Goal: Transaction & Acquisition: Purchase product/service

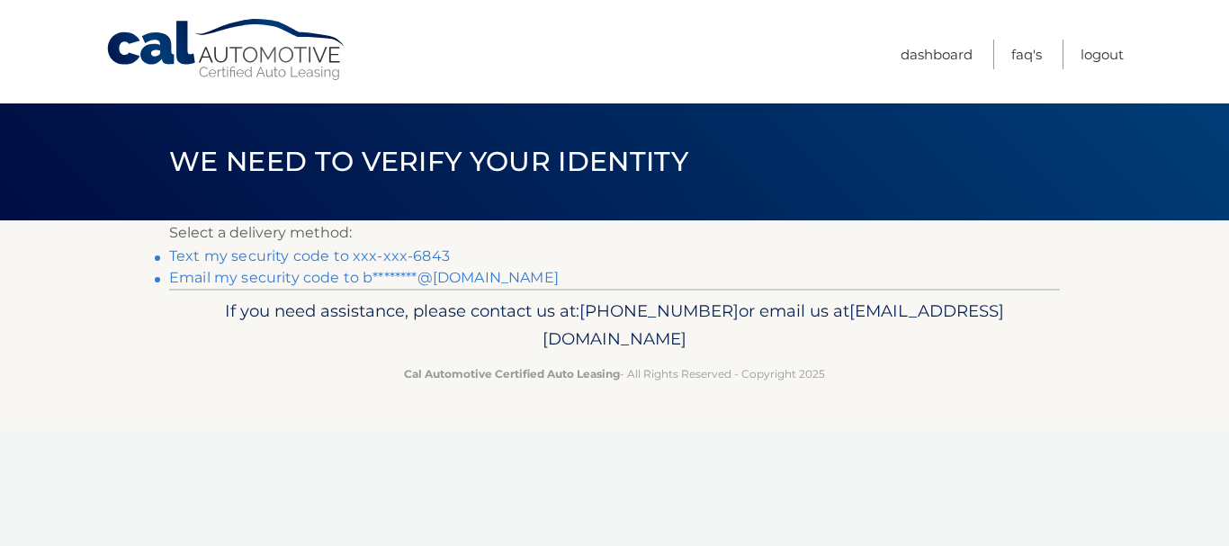
click at [388, 255] on link "Text my security code to xxx-xxx-6843" at bounding box center [309, 255] width 281 height 17
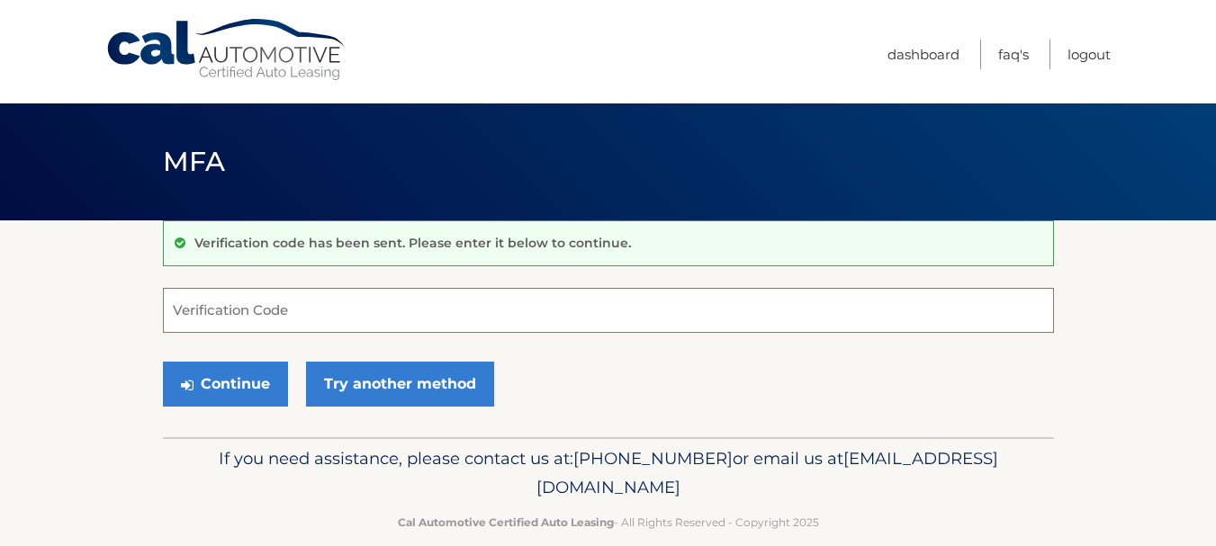
click at [337, 305] on input "Verification Code" at bounding box center [608, 310] width 891 height 45
type input "026297"
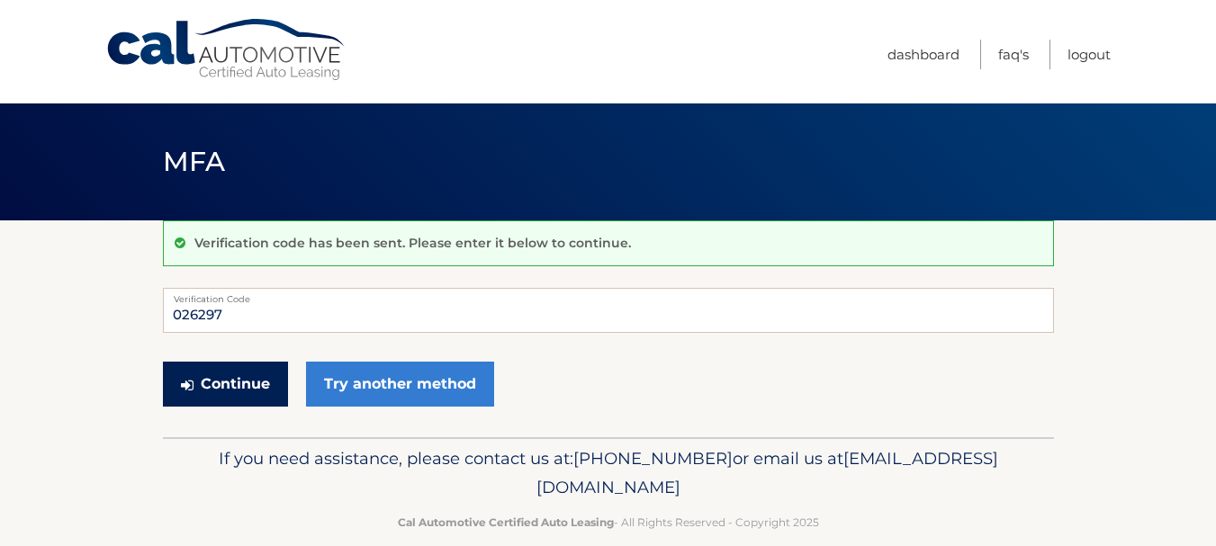
click at [218, 381] on button "Continue" at bounding box center [225, 384] width 125 height 45
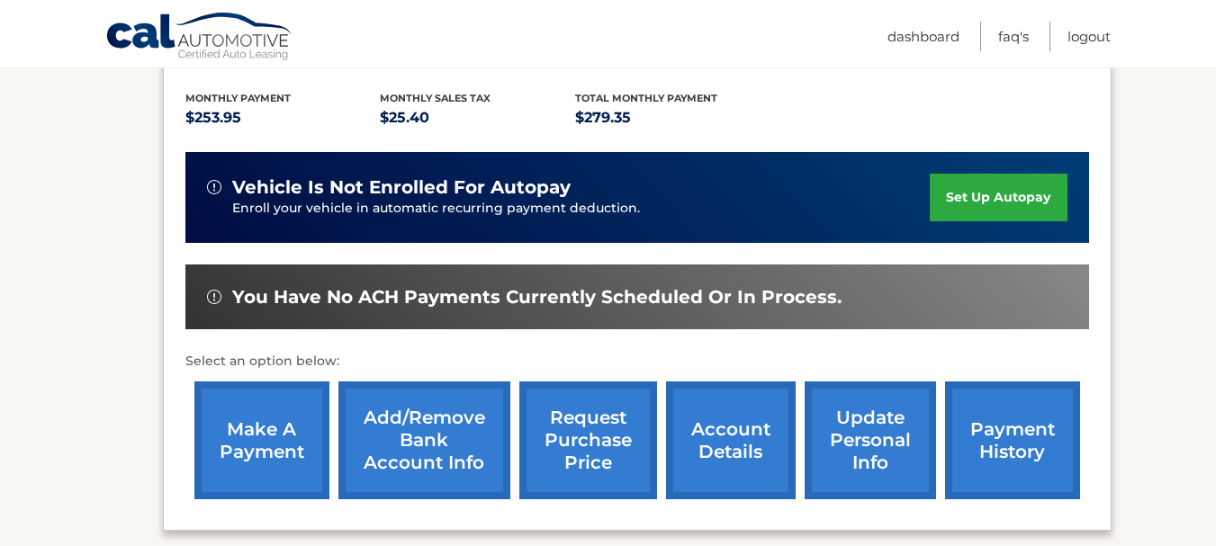
scroll to position [372, 0]
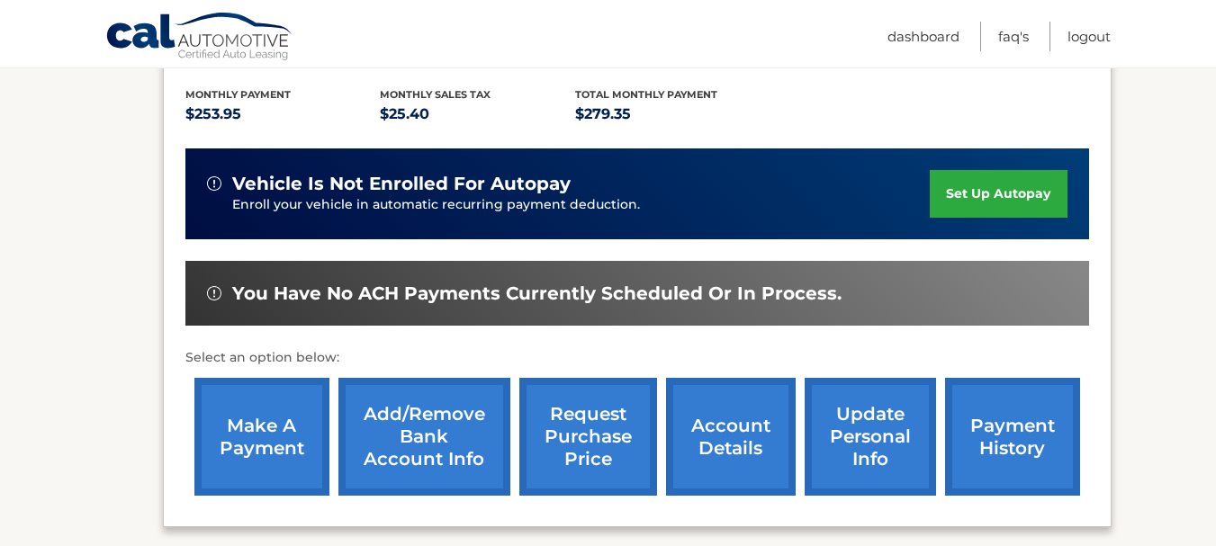
click at [1090, 434] on div "lease account #44455547849 vehicle 2023 Jeep Compass name ROBERT KORAN vin 3C4N…" at bounding box center [637, 264] width 948 height 528
click at [1044, 445] on link "payment history" at bounding box center [1012, 437] width 135 height 118
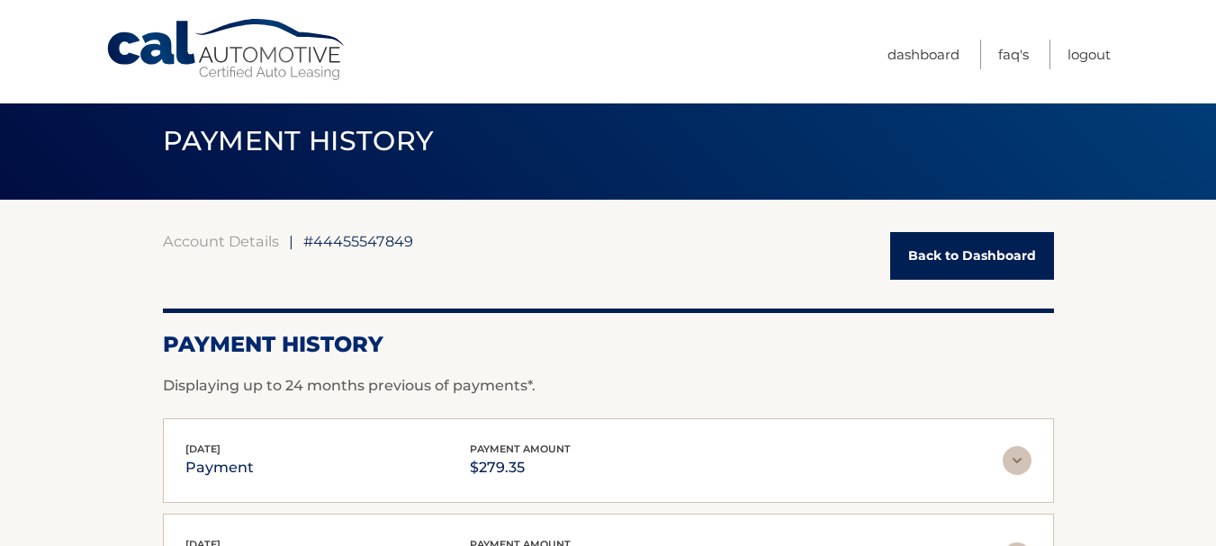
scroll to position [13, 0]
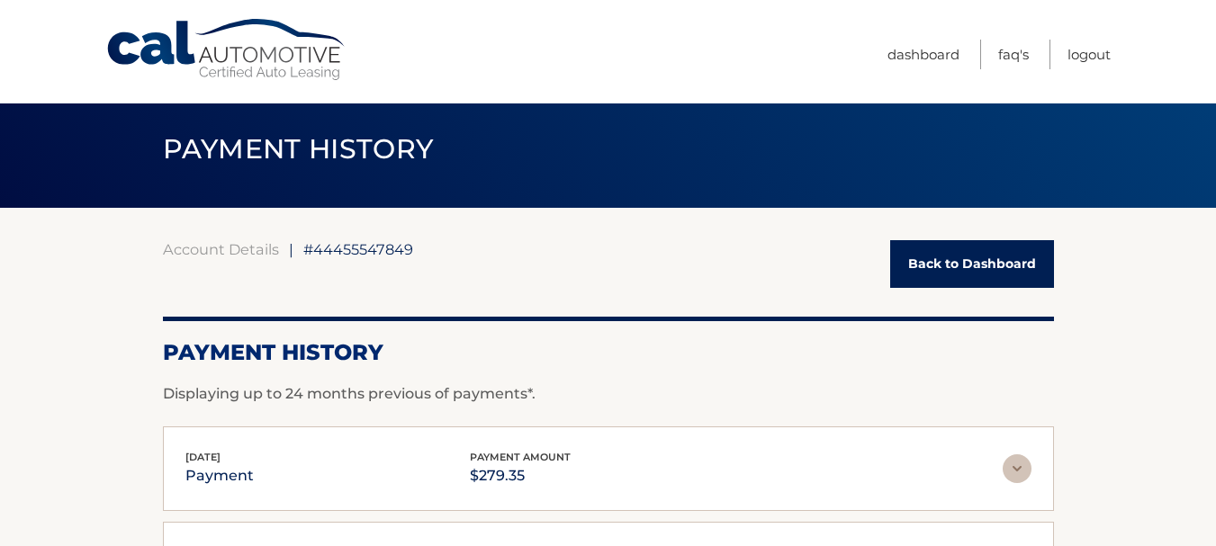
click at [1008, 252] on link "Back to Dashboard" at bounding box center [972, 264] width 164 height 48
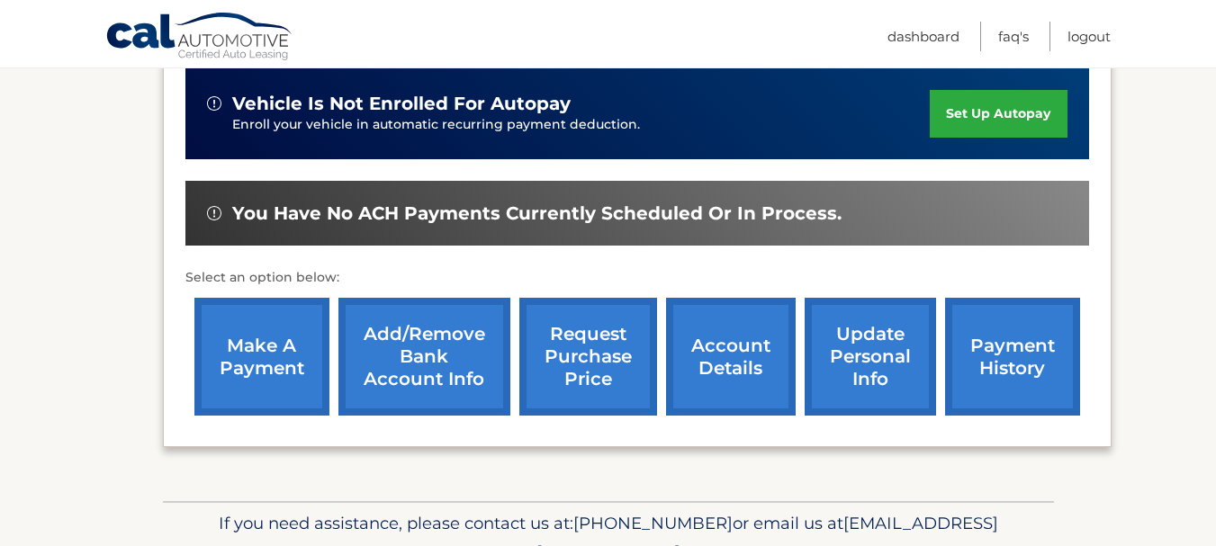
scroll to position [458, 0]
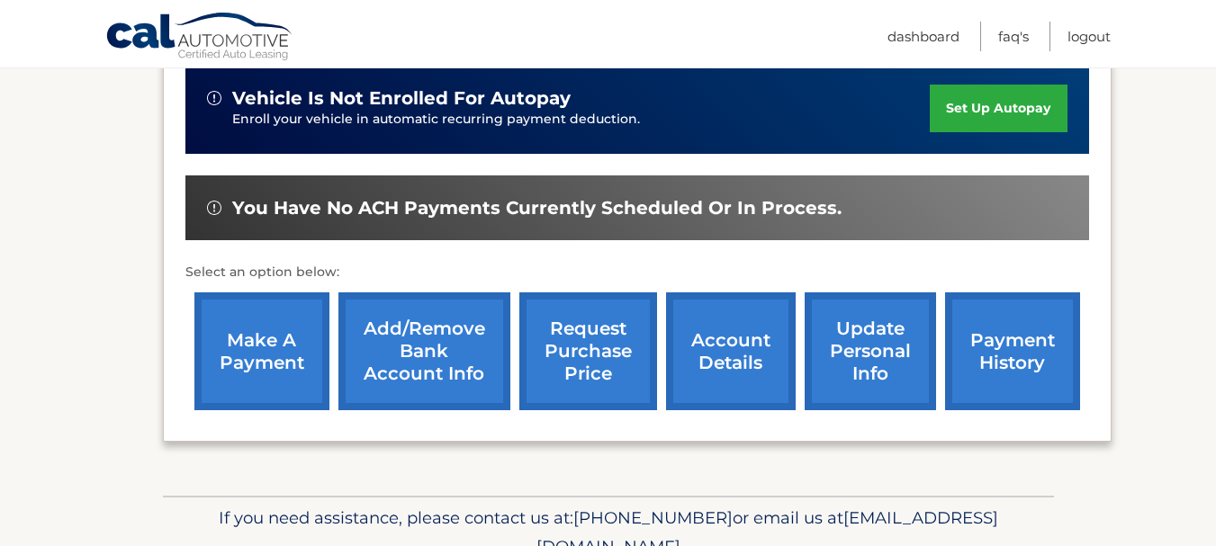
click at [719, 358] on link "account details" at bounding box center [731, 351] width 130 height 118
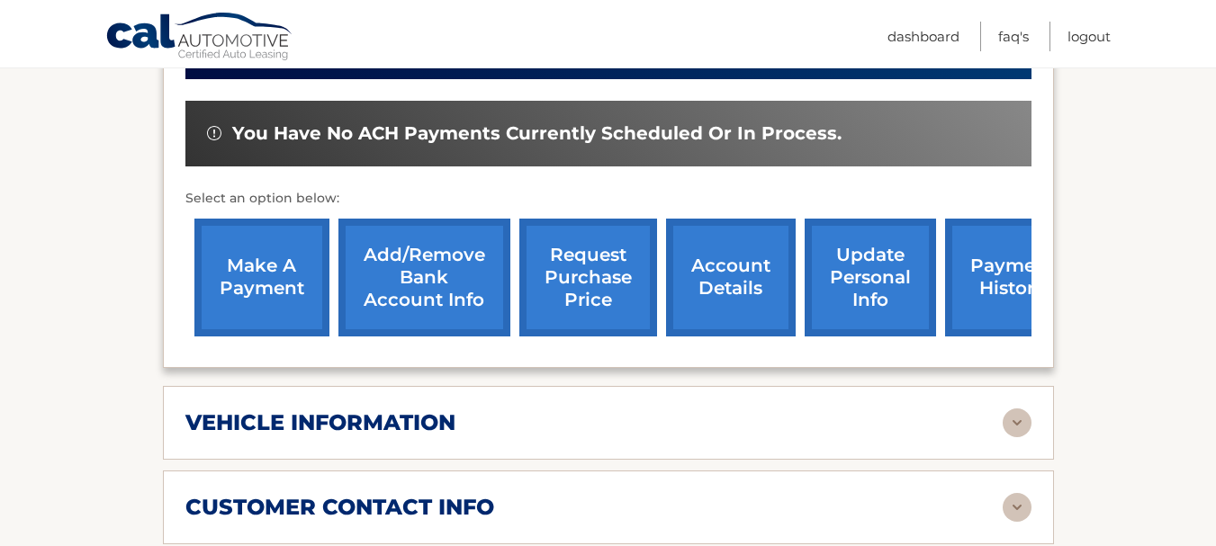
scroll to position [561, 0]
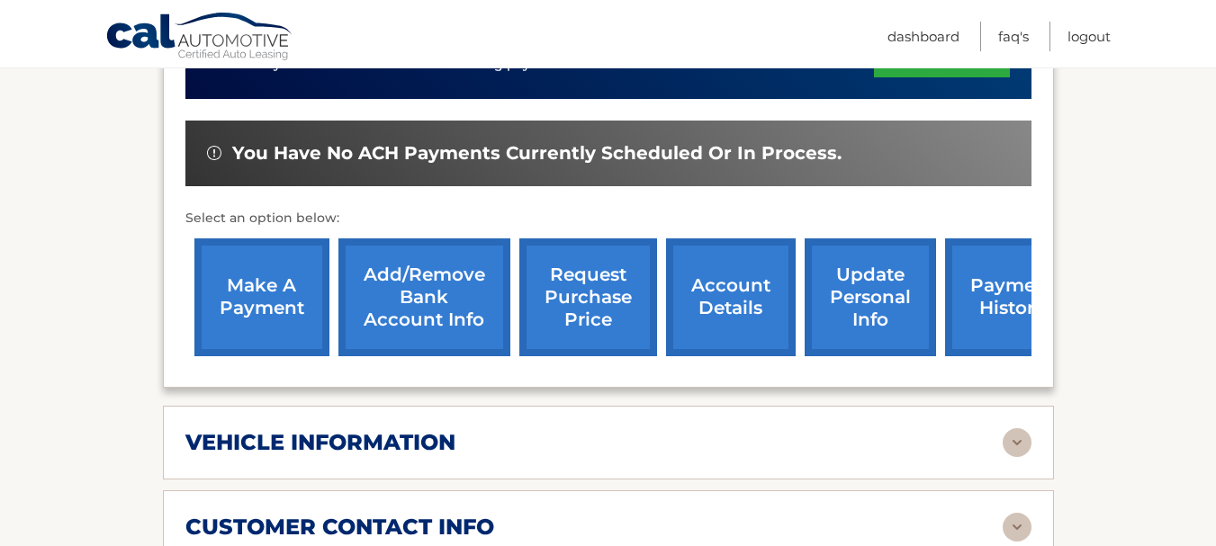
click at [175, 266] on div "lease account #44455547849 vehicle 2023 Jeep Compass name [PERSON_NAME] vin [US…" at bounding box center [608, 110] width 891 height 553
click at [238, 270] on link "make a payment" at bounding box center [261, 297] width 135 height 118
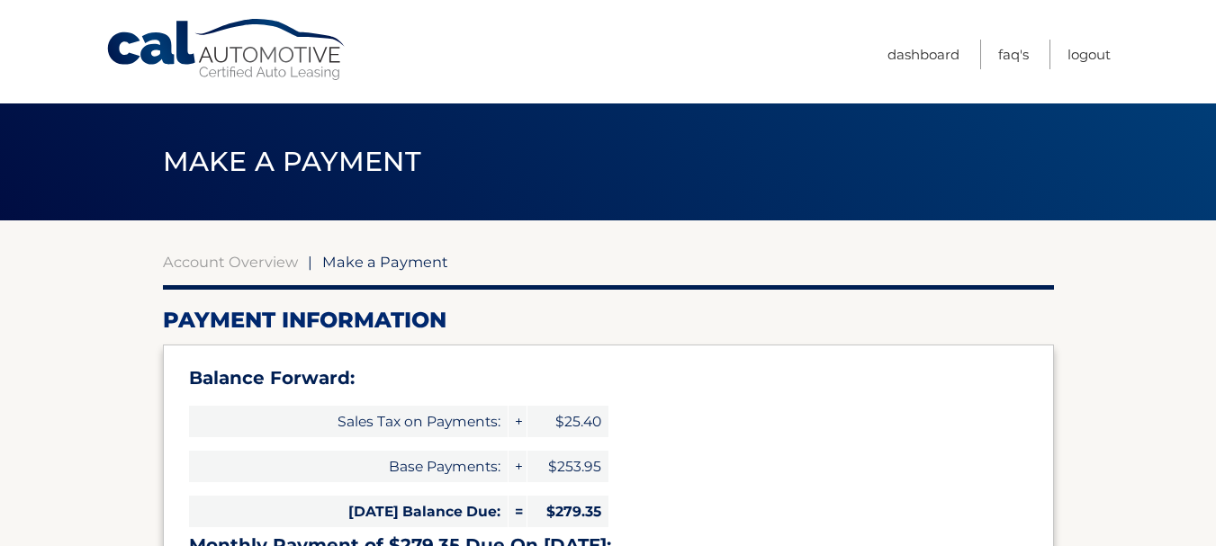
select select "ZmNiOGIwZjgtZjA5MC00ZDBjLTgxNWMtNDdmN2E2NTY2MWM3"
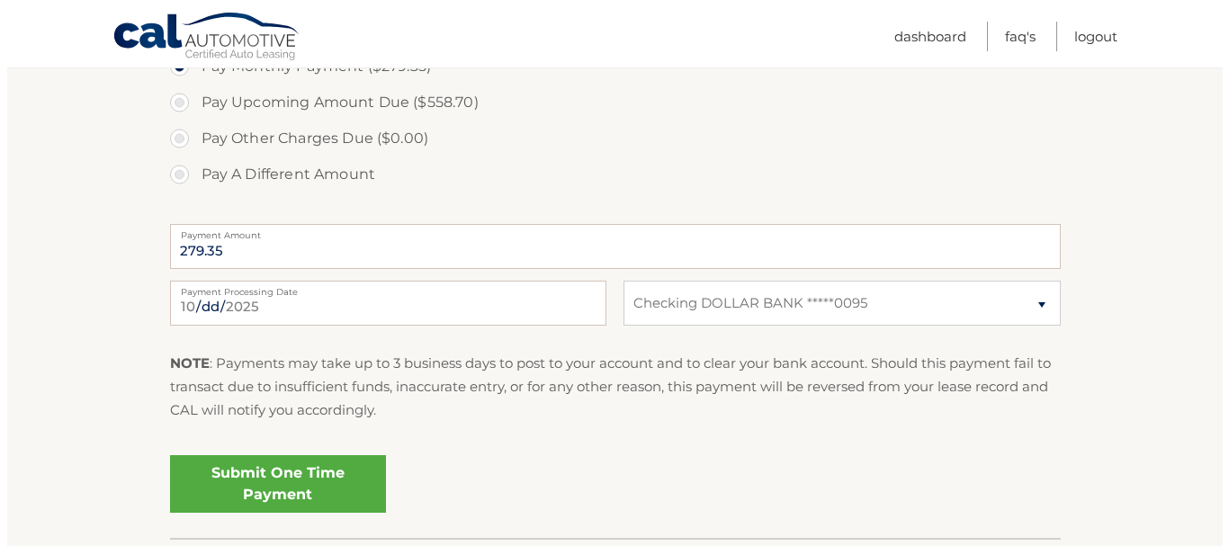
scroll to position [775, 0]
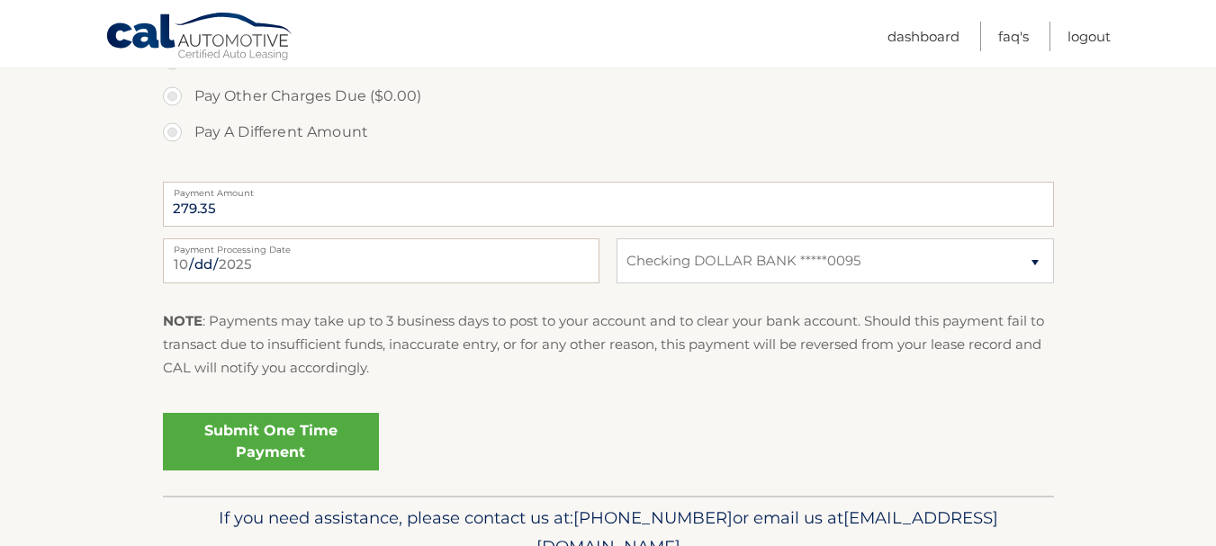
click at [310, 425] on link "Submit One Time Payment" at bounding box center [271, 442] width 216 height 58
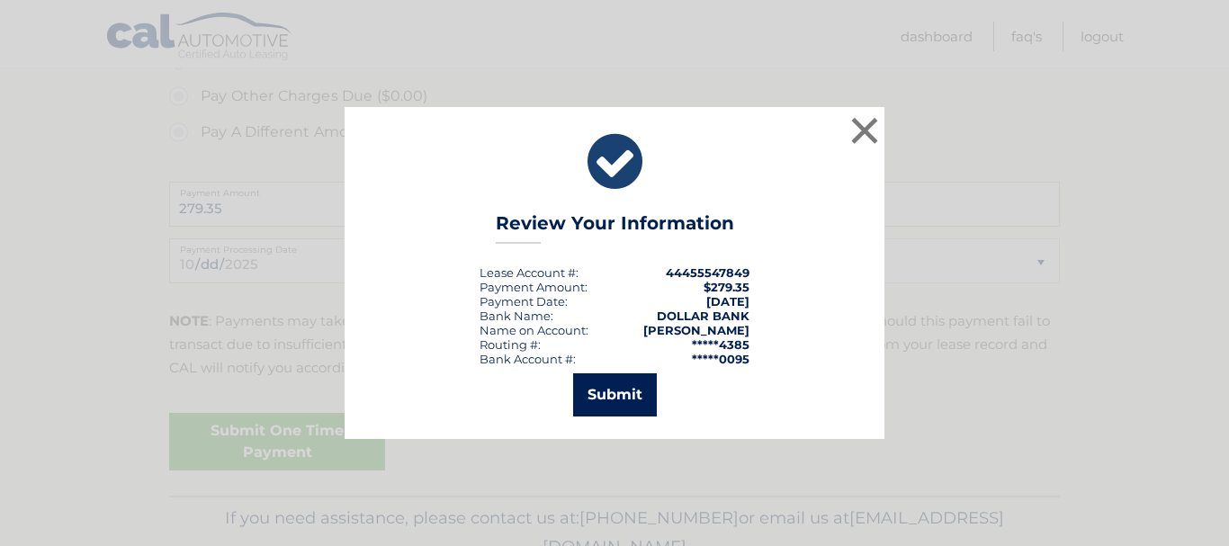
click at [622, 390] on button "Submit" at bounding box center [615, 394] width 84 height 43
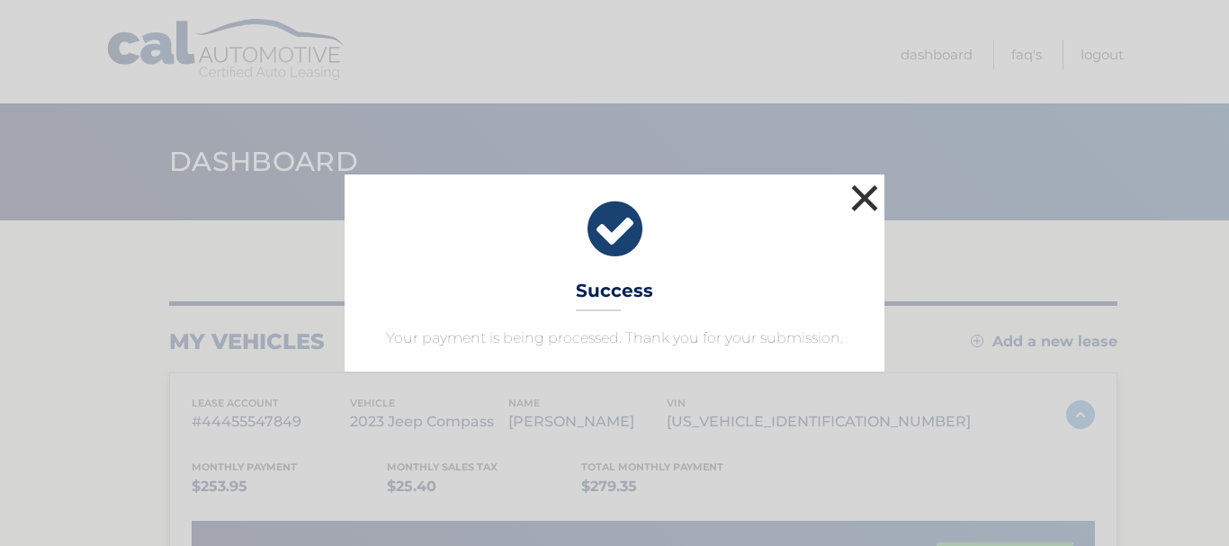
click at [872, 208] on button "×" at bounding box center [865, 198] width 36 height 36
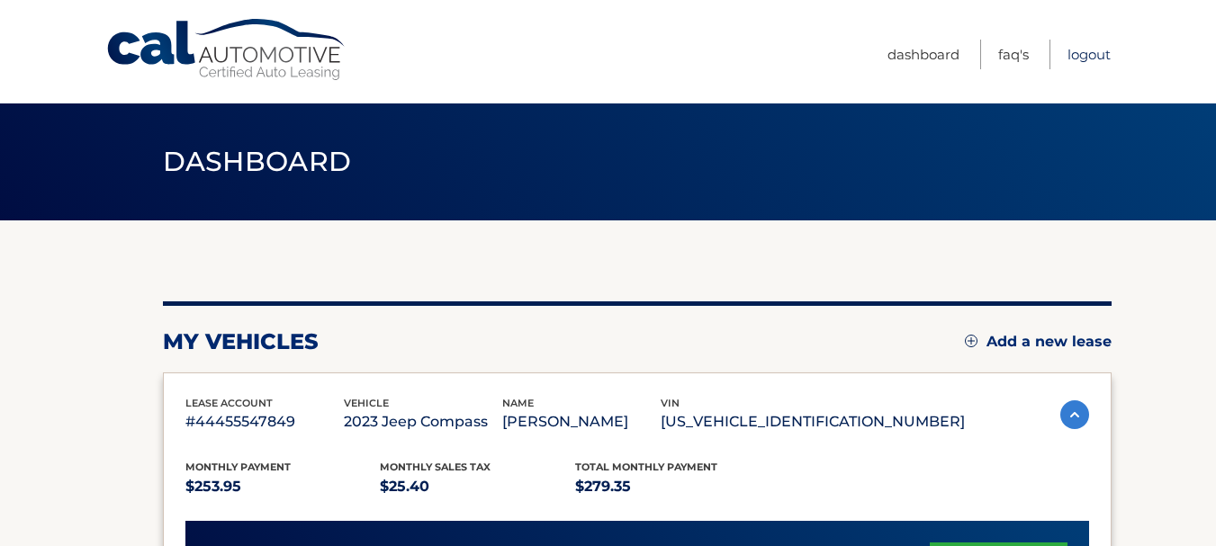
click at [1090, 59] on link "Logout" at bounding box center [1088, 55] width 43 height 30
